Goal: Task Accomplishment & Management: Complete application form

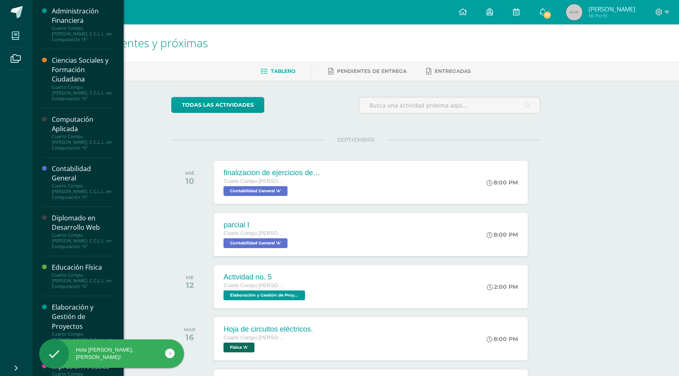
click at [16, 35] on icon at bounding box center [15, 36] width 7 height 8
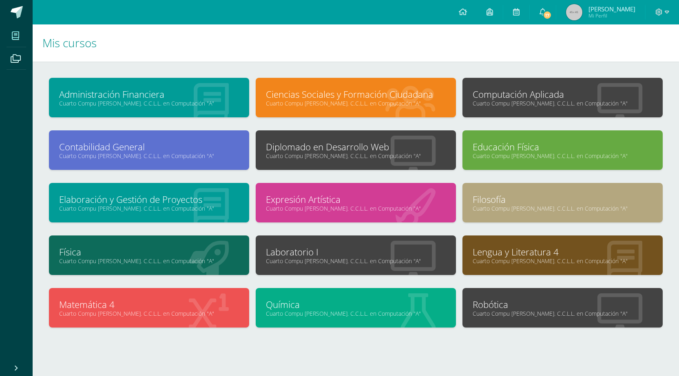
click at [332, 155] on link "Cuarto Compu [PERSON_NAME]. C.C.L.L. en Computación "A"" at bounding box center [356, 156] width 180 height 8
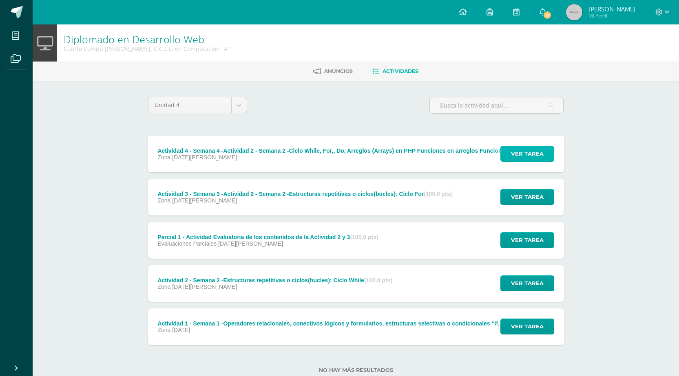
click at [503, 153] on button "Ver tarea" at bounding box center [527, 154] width 54 height 16
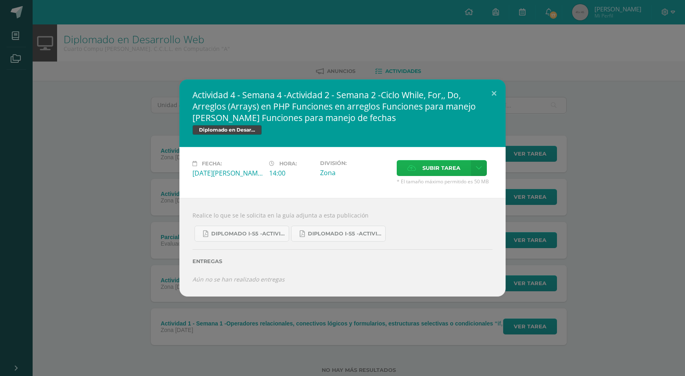
click at [437, 167] on span "Subir tarea" at bounding box center [441, 168] width 38 height 15
click at [0, 0] on input "Subir tarea" at bounding box center [0, 0] width 0 height 0
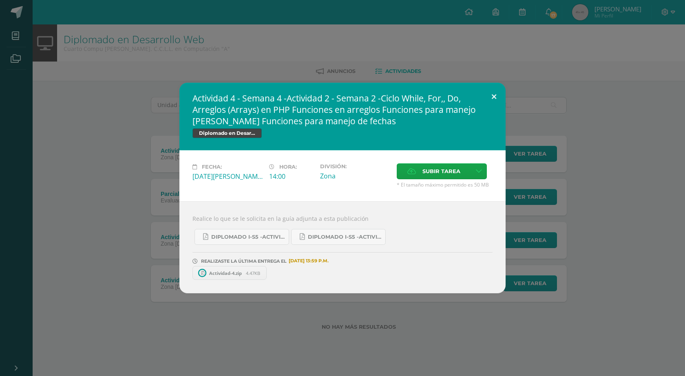
click at [491, 89] on button at bounding box center [493, 97] width 23 height 28
